Goal: Browse casually

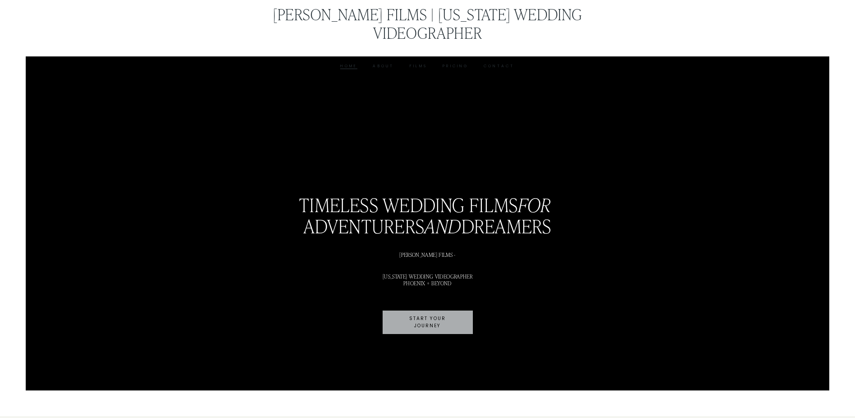
click at [416, 63] on link "Films" at bounding box center [419, 66] width 18 height 7
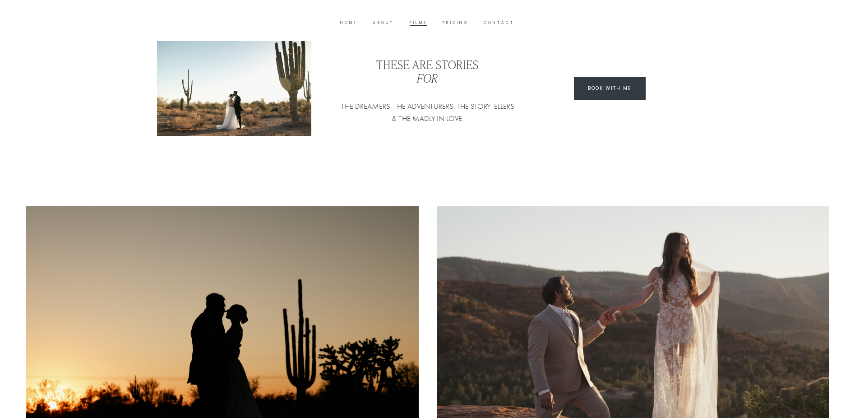
scroll to position [243, 0]
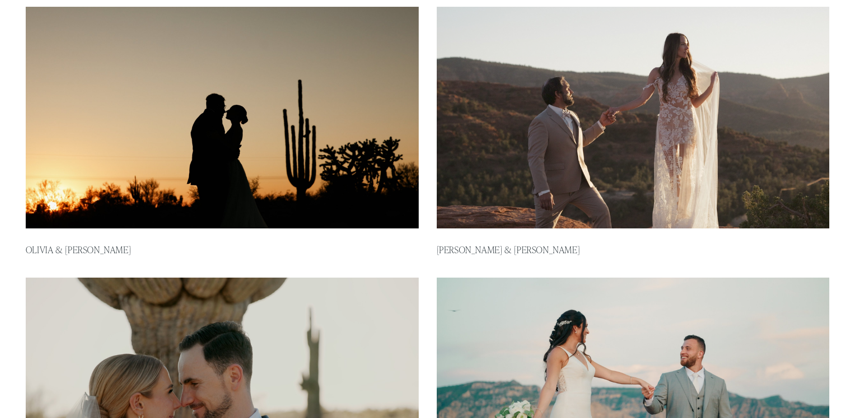
type input "*****"
